Goal: Task Accomplishment & Management: Manage account settings

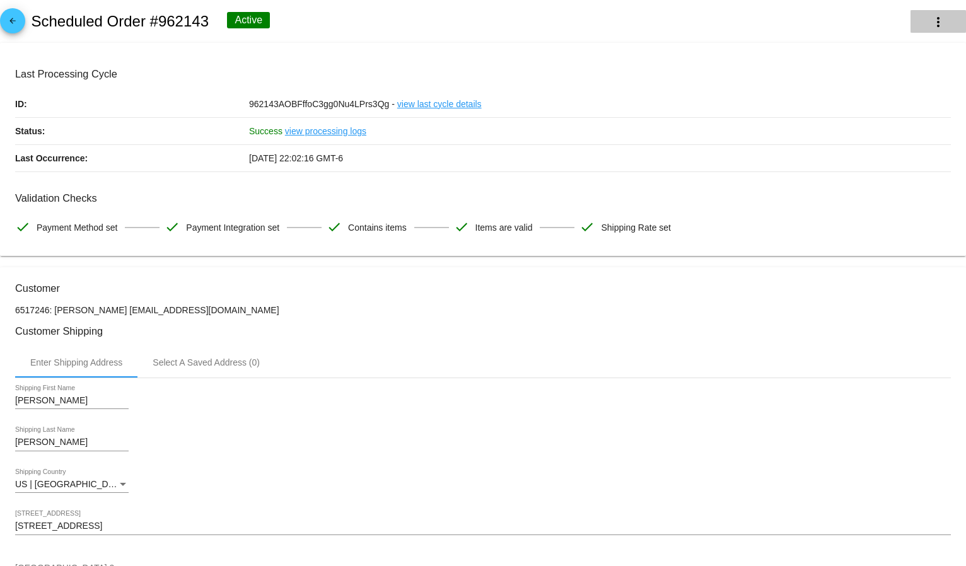
click at [947, 16] on button "more_vert" at bounding box center [938, 21] width 55 height 23
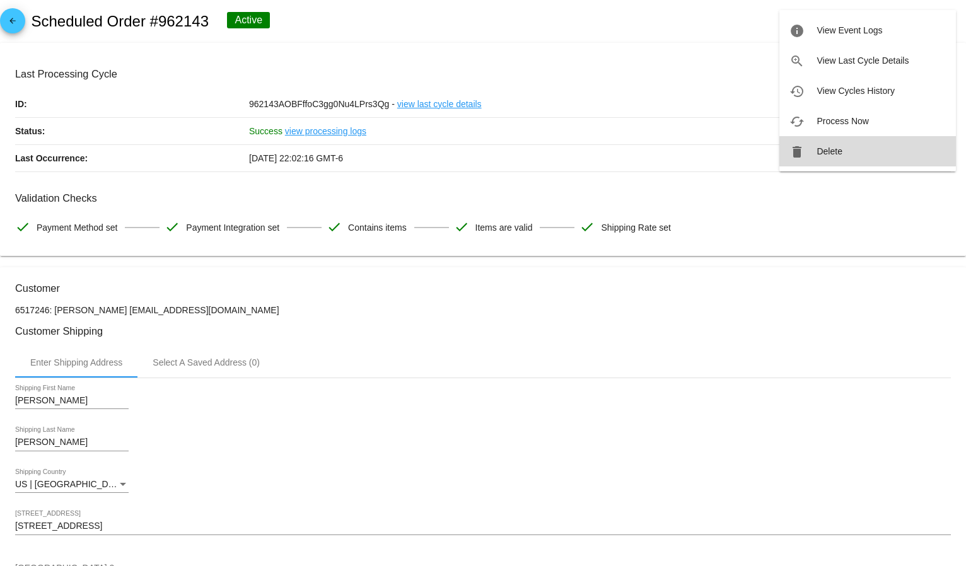
click at [861, 144] on button "delete Delete" at bounding box center [867, 151] width 177 height 30
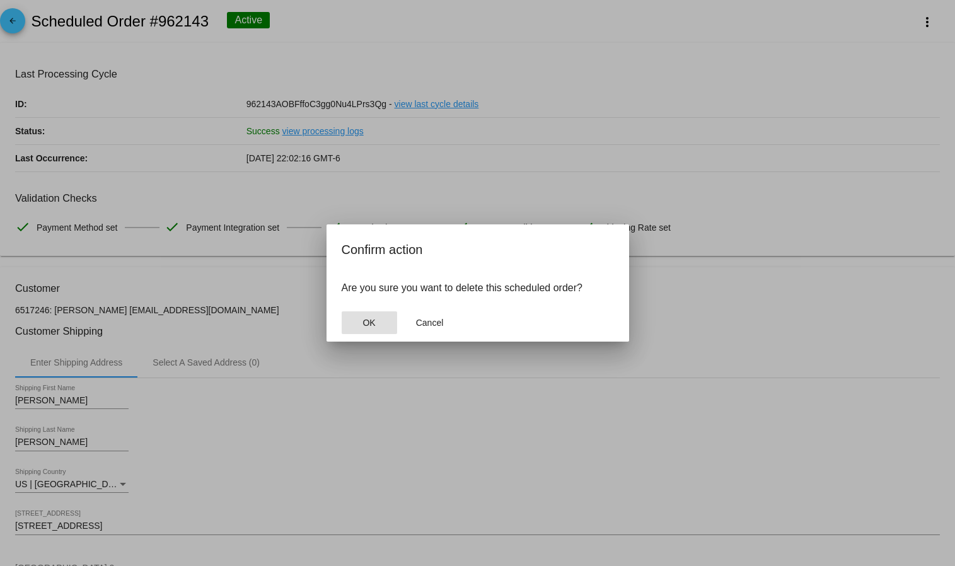
click at [376, 318] on button "OK" at bounding box center [369, 323] width 55 height 23
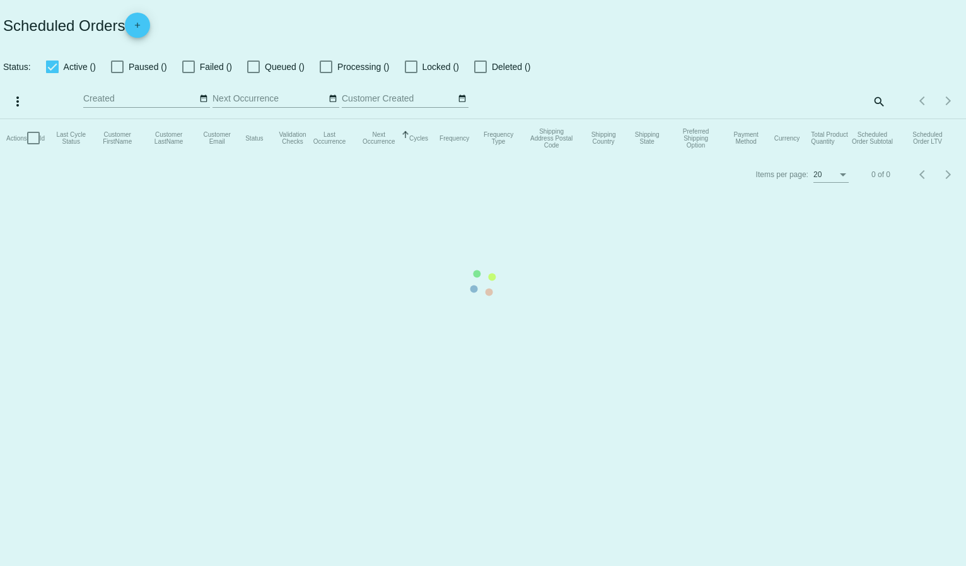
checkbox input "true"
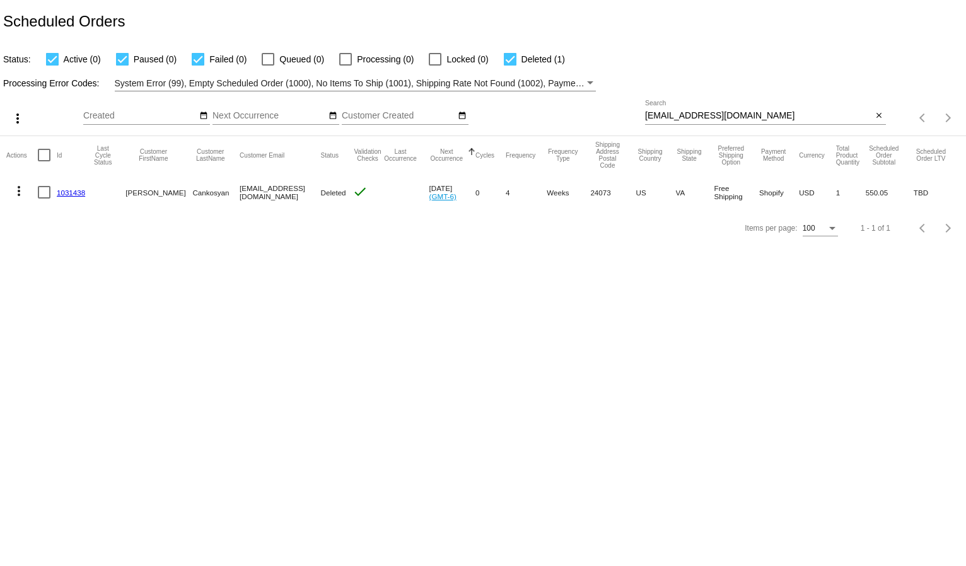
click at [678, 115] on input "[EMAIL_ADDRESS][DOMAIN_NAME]" at bounding box center [759, 116] width 228 height 10
paste input "[EMAIL_ADDRESS][DOMAIN_NAME]"
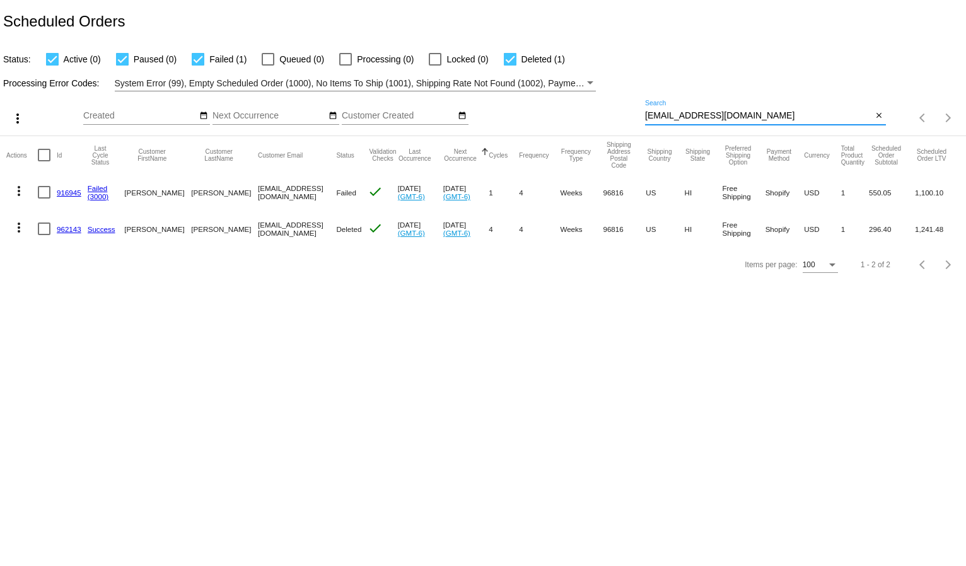
type input "[EMAIL_ADDRESS][DOMAIN_NAME]"
click at [16, 229] on mat-icon "more_vert" at bounding box center [18, 227] width 15 height 15
click at [306, 311] on div at bounding box center [483, 283] width 966 height 566
click at [16, 227] on mat-icon "more_vert" at bounding box center [18, 227] width 15 height 15
click at [353, 327] on div at bounding box center [483, 283] width 966 height 566
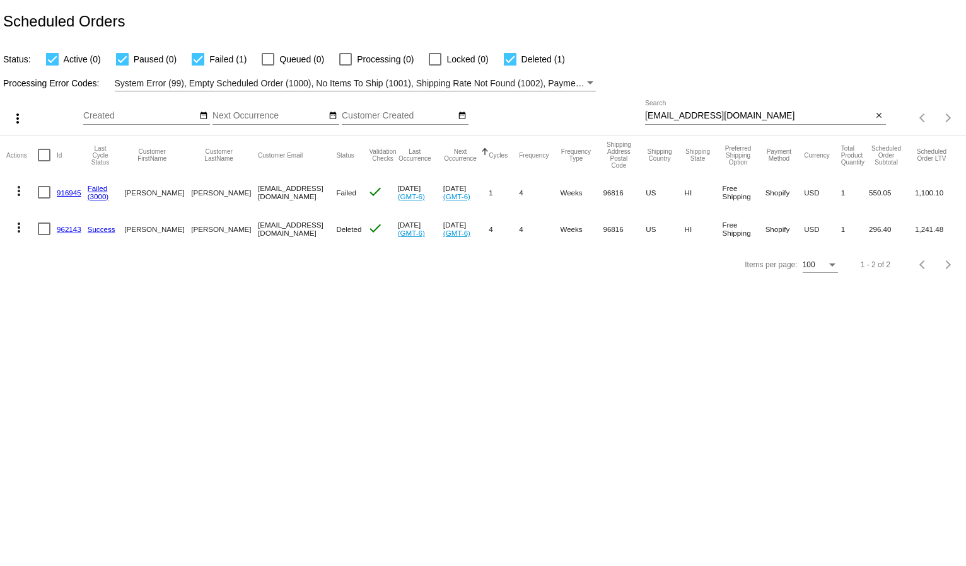
click at [16, 185] on mat-icon "more_vert" at bounding box center [18, 190] width 15 height 15
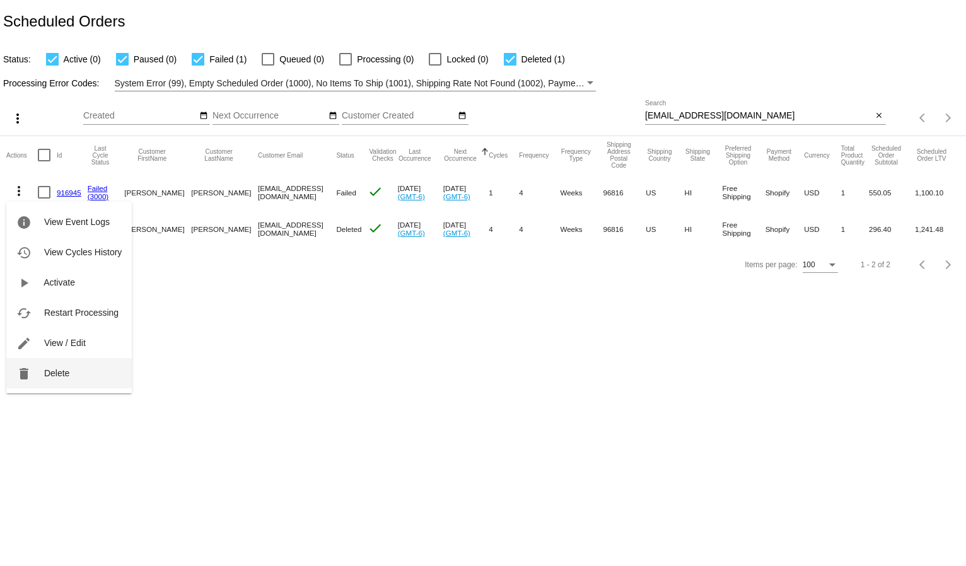
click at [47, 363] on button "delete Delete" at bounding box center [68, 373] width 125 height 30
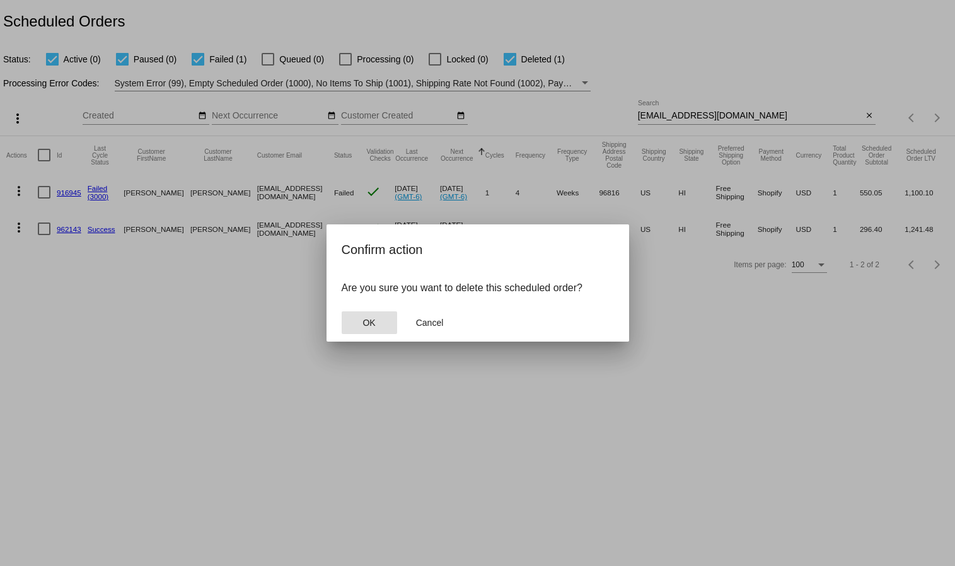
click at [373, 322] on span "OK" at bounding box center [369, 323] width 13 height 10
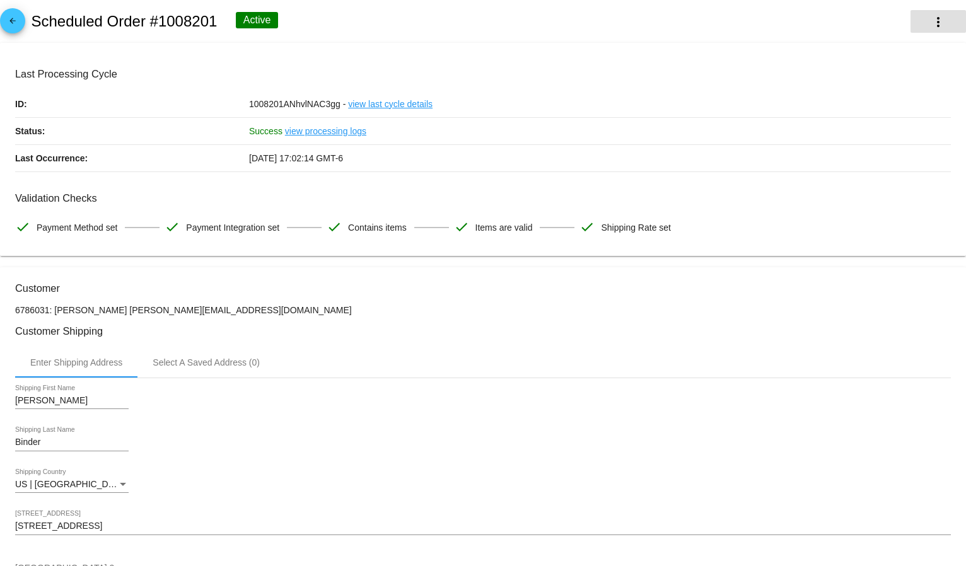
click at [916, 21] on button "more_vert" at bounding box center [938, 21] width 55 height 23
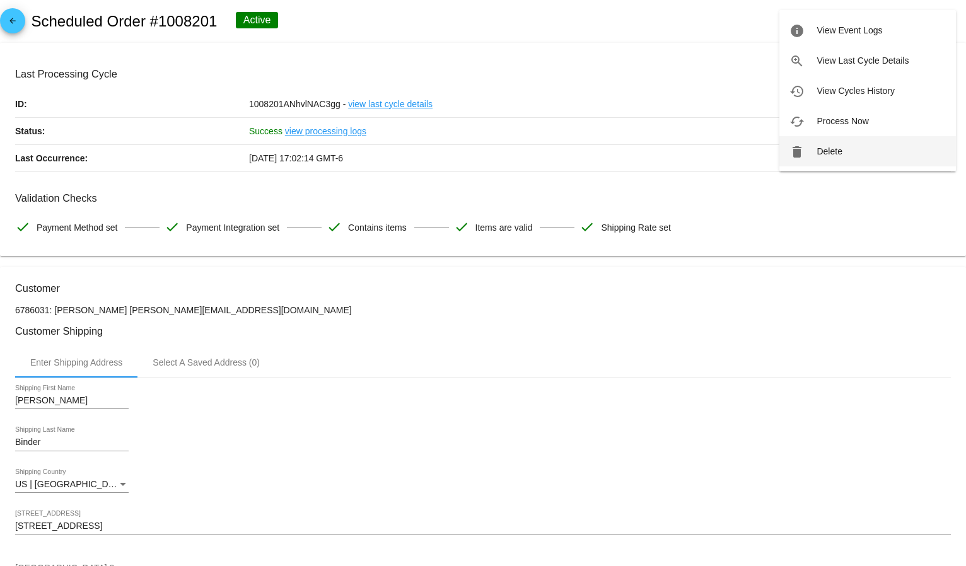
click at [833, 158] on button "delete Delete" at bounding box center [867, 151] width 177 height 30
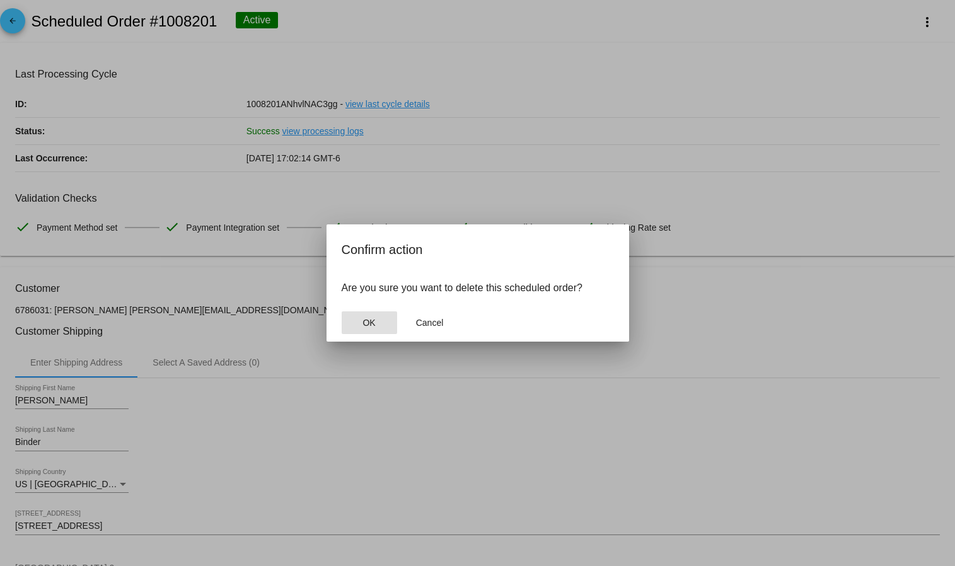
click at [380, 320] on button "OK" at bounding box center [369, 323] width 55 height 23
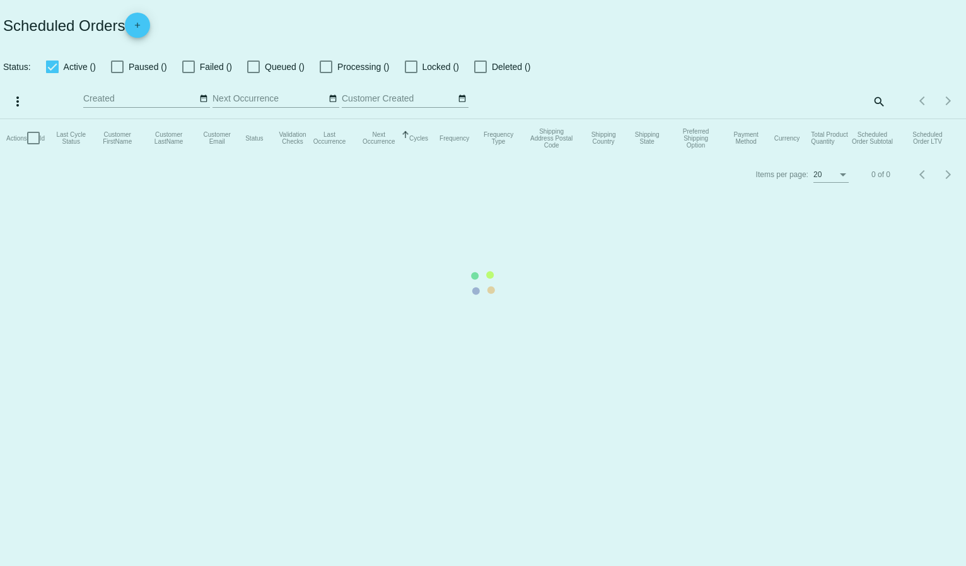
checkbox input "true"
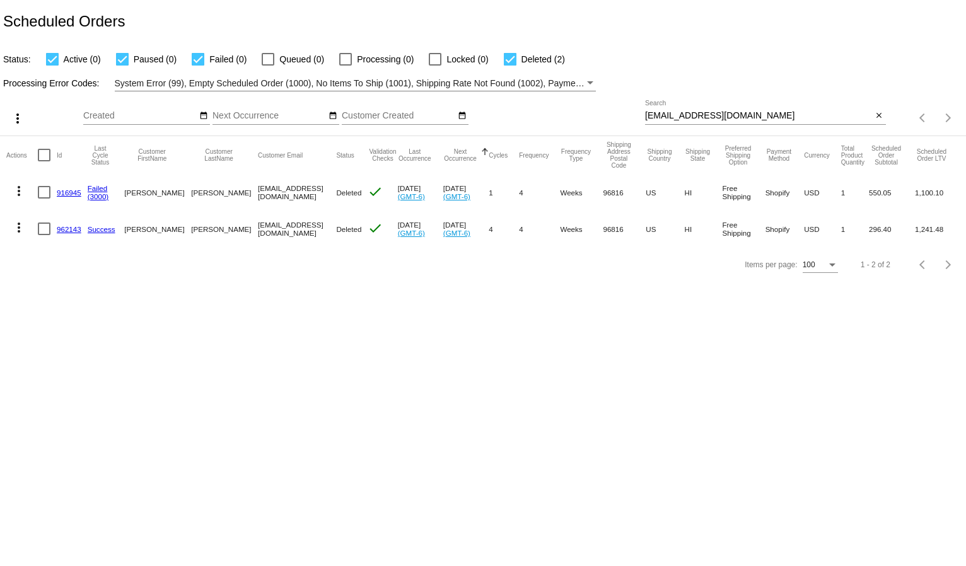
click at [656, 117] on input "[EMAIL_ADDRESS][DOMAIN_NAME]" at bounding box center [759, 116] width 228 height 10
paste input "daniwadsworth@gmail.com"
type input "daniwadsworth@gmail.com"
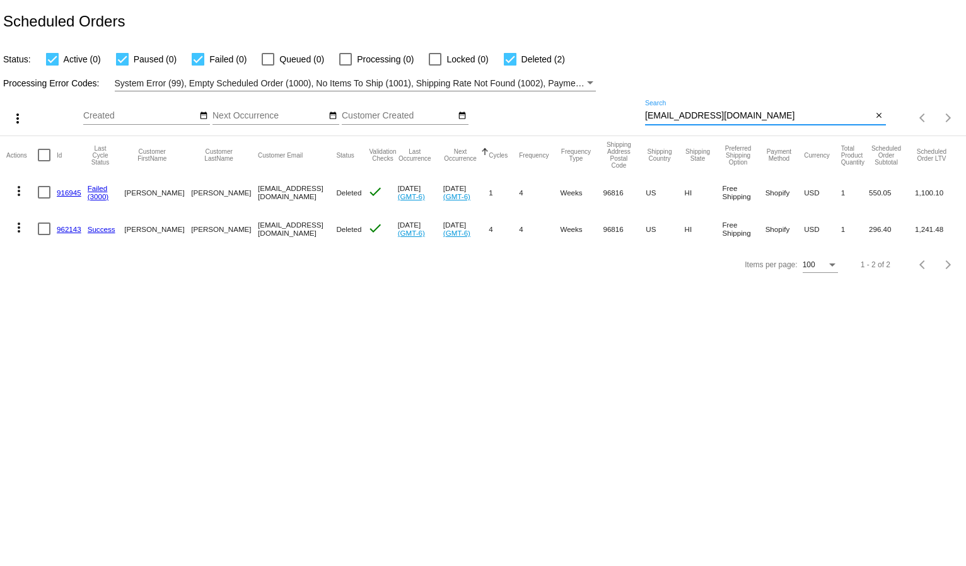
click at [688, 84] on div "Processing Error Codes: System Error (99), Empty Scheduled Order (1000), No Ite…" at bounding box center [483, 79] width 966 height 25
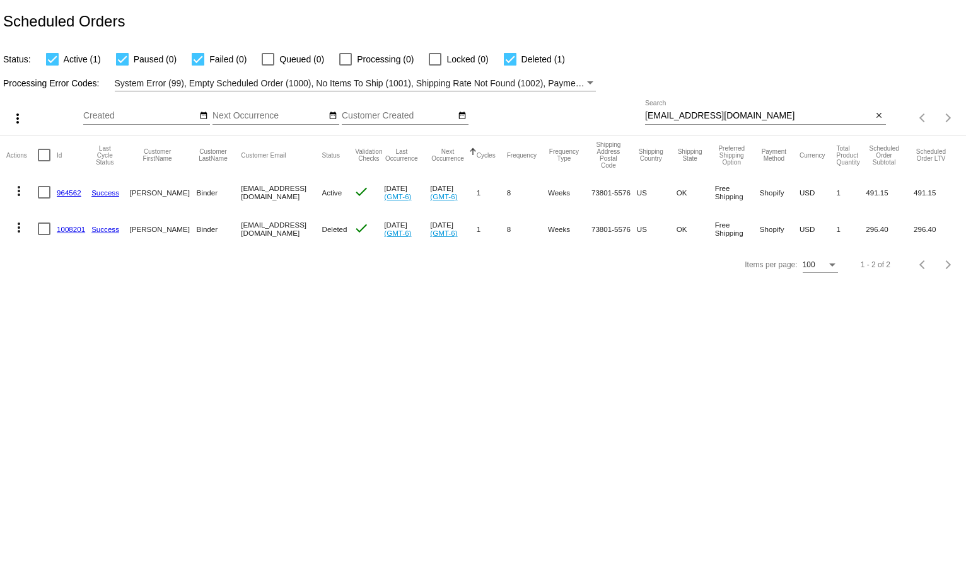
click at [19, 188] on mat-icon "more_vert" at bounding box center [18, 190] width 15 height 15
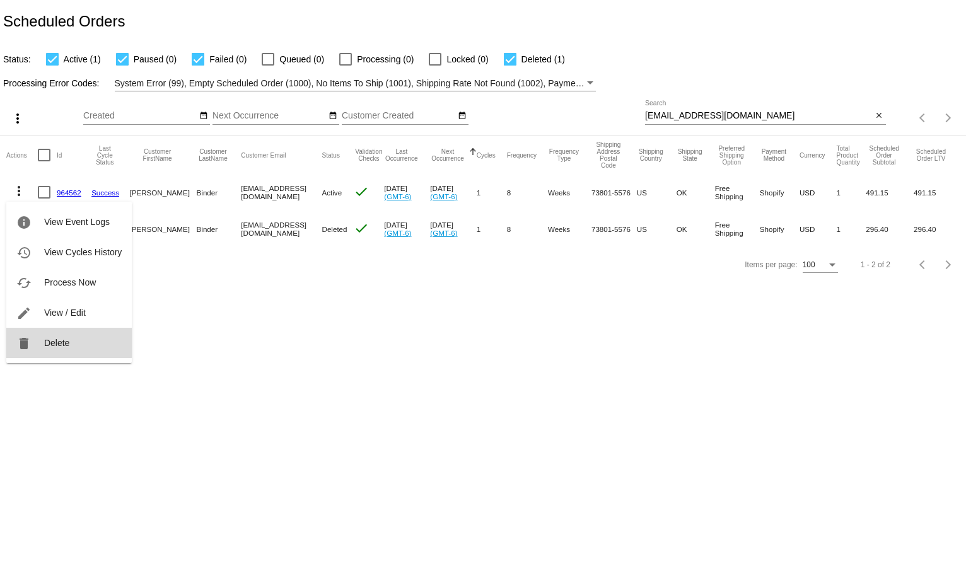
click at [35, 335] on button "delete Delete" at bounding box center [68, 343] width 125 height 30
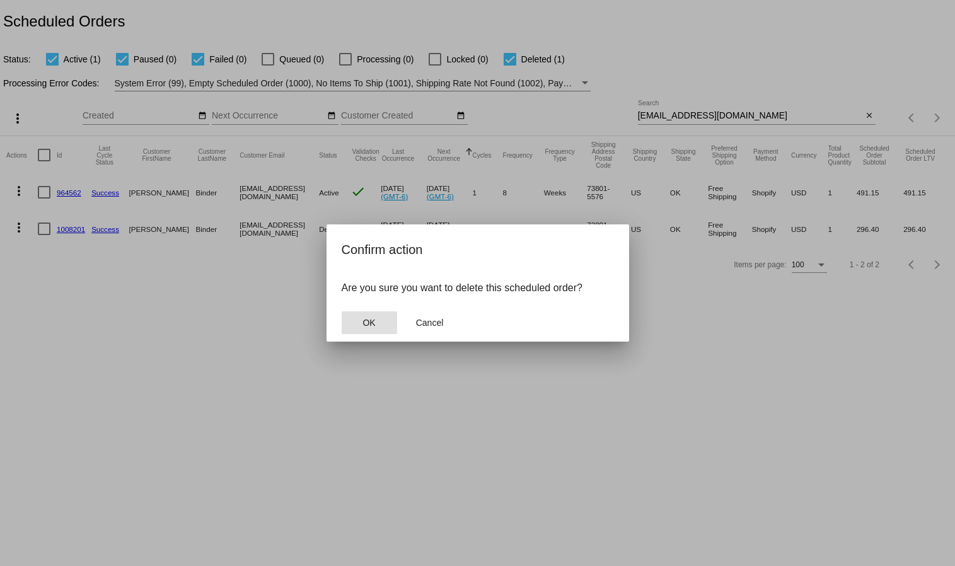
click at [388, 321] on button "OK" at bounding box center [369, 323] width 55 height 23
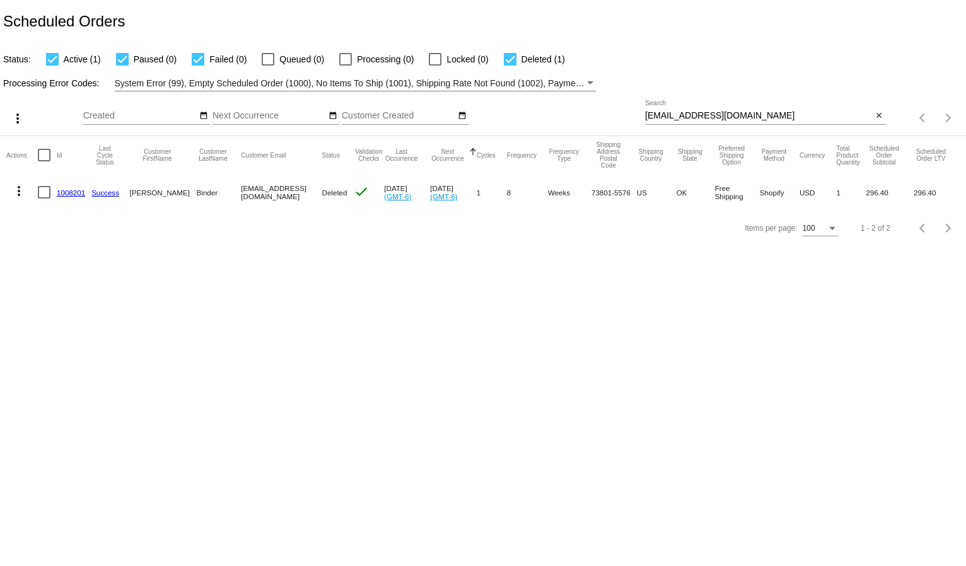
click at [253, 335] on body "Scheduled Orders Status: Active (1) Paused (0) Failed (0) Queued (0) Processing…" at bounding box center [483, 283] width 966 height 566
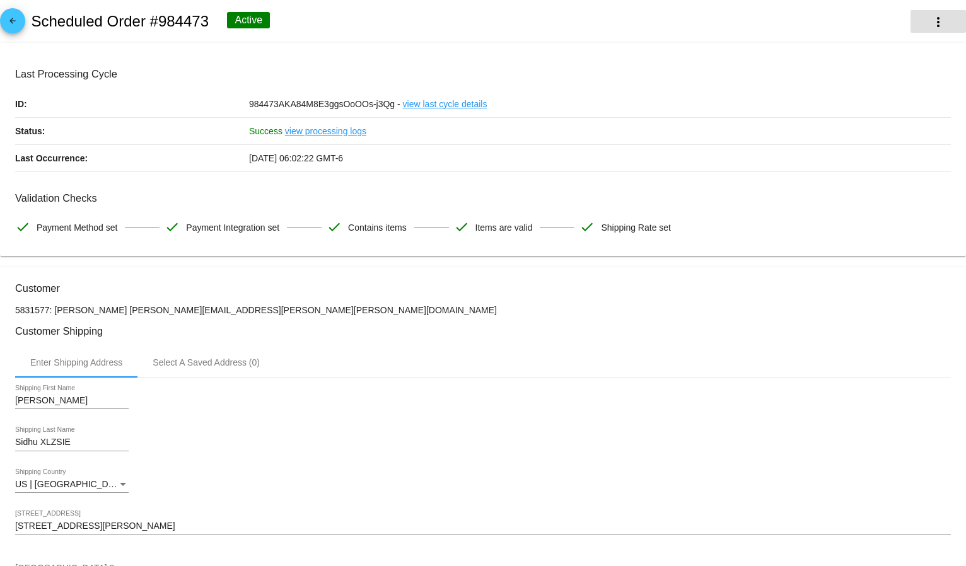
click at [935, 24] on mat-icon "more_vert" at bounding box center [938, 22] width 15 height 15
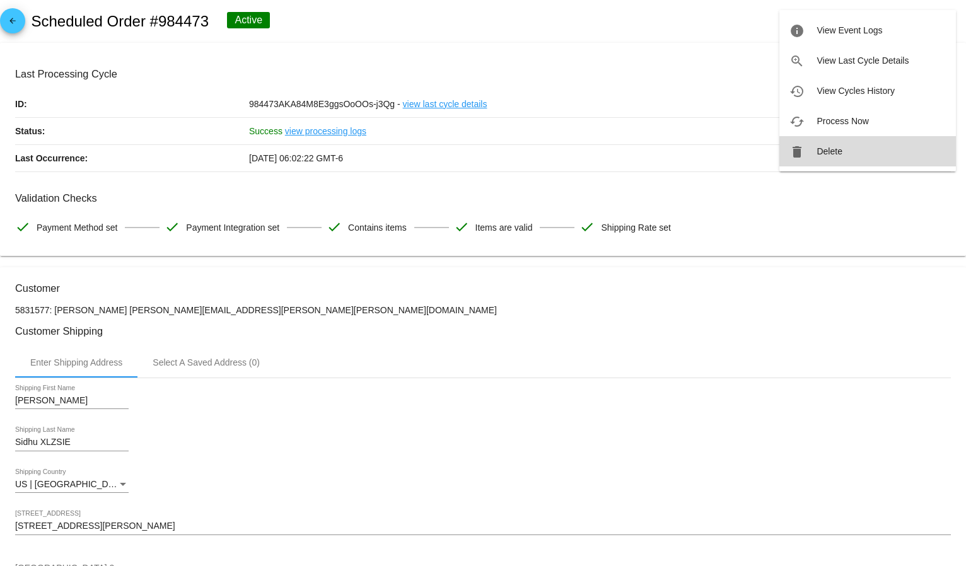
click at [852, 152] on button "delete Delete" at bounding box center [867, 151] width 177 height 30
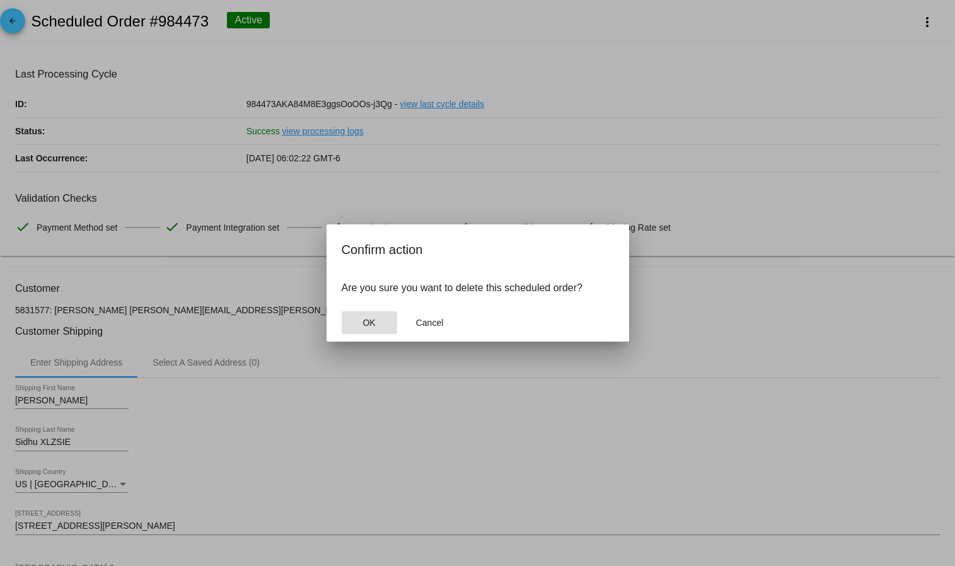
click at [371, 324] on span "OK" at bounding box center [369, 323] width 13 height 10
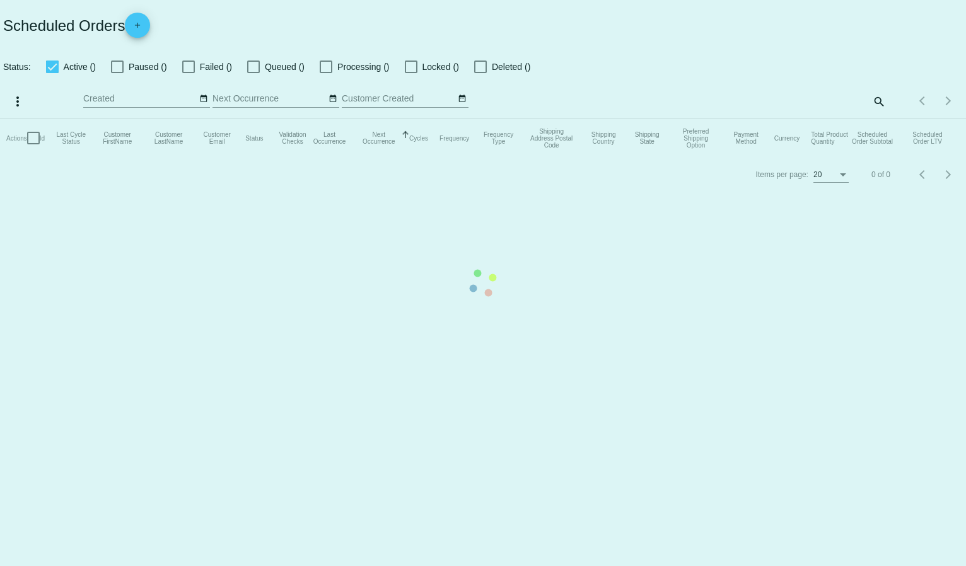
checkbox input "true"
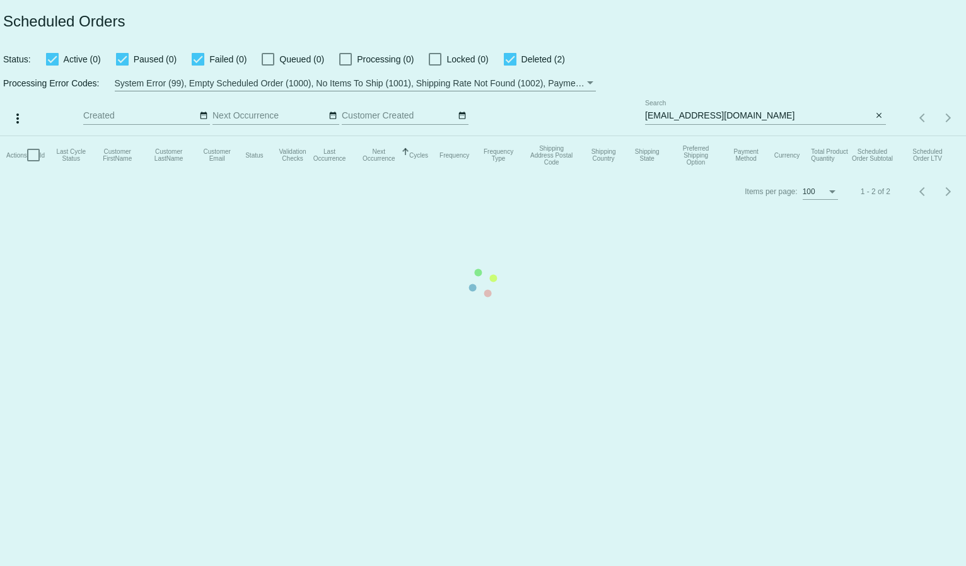
click at [659, 114] on input "[EMAIL_ADDRESS][DOMAIN_NAME]" at bounding box center [759, 116] width 228 height 10
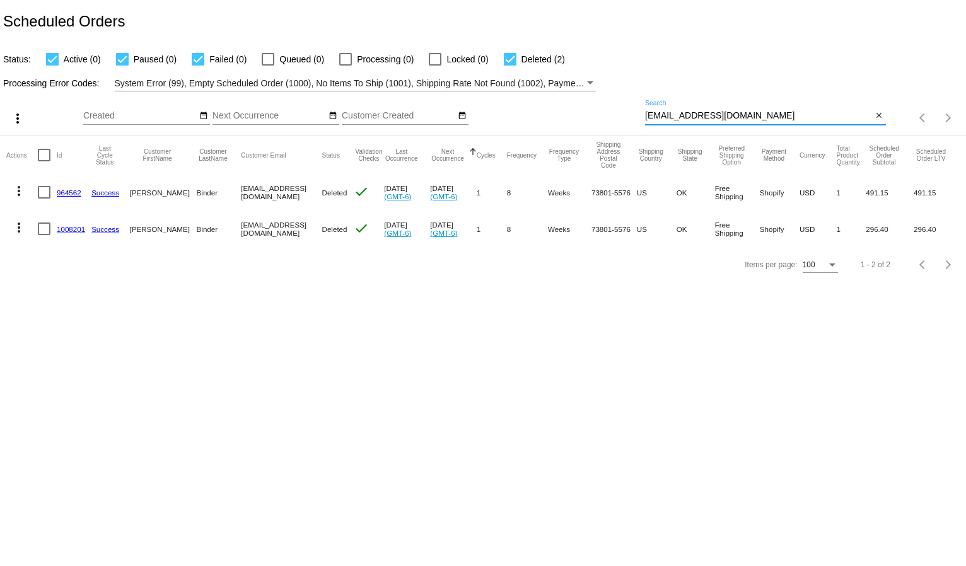
click at [659, 114] on input "[EMAIL_ADDRESS][DOMAIN_NAME]" at bounding box center [759, 116] width 228 height 10
paste input "rachel.miller.sidhu@proton.me"
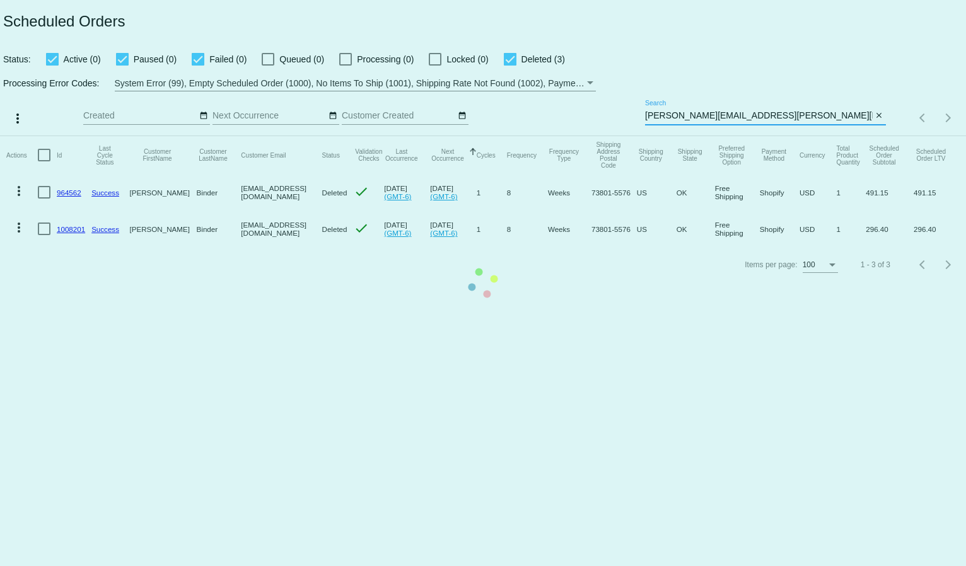
type input "rachel.miller.sidhu@proton.me"
click at [677, 136] on mat-table "Actions Id Last Cycle Status Customer FirstName Customer LastName Customer Emai…" at bounding box center [483, 191] width 966 height 111
